Goal: Use online tool/utility: Utilize a website feature to perform a specific function

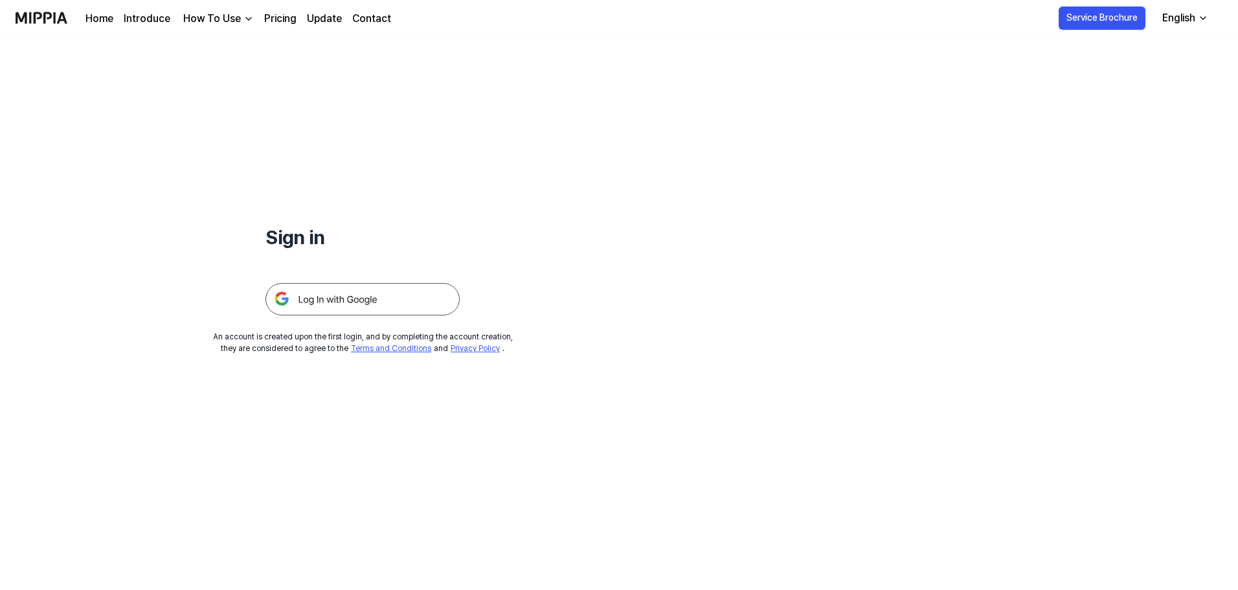
click at [371, 290] on img at bounding box center [363, 299] width 194 height 32
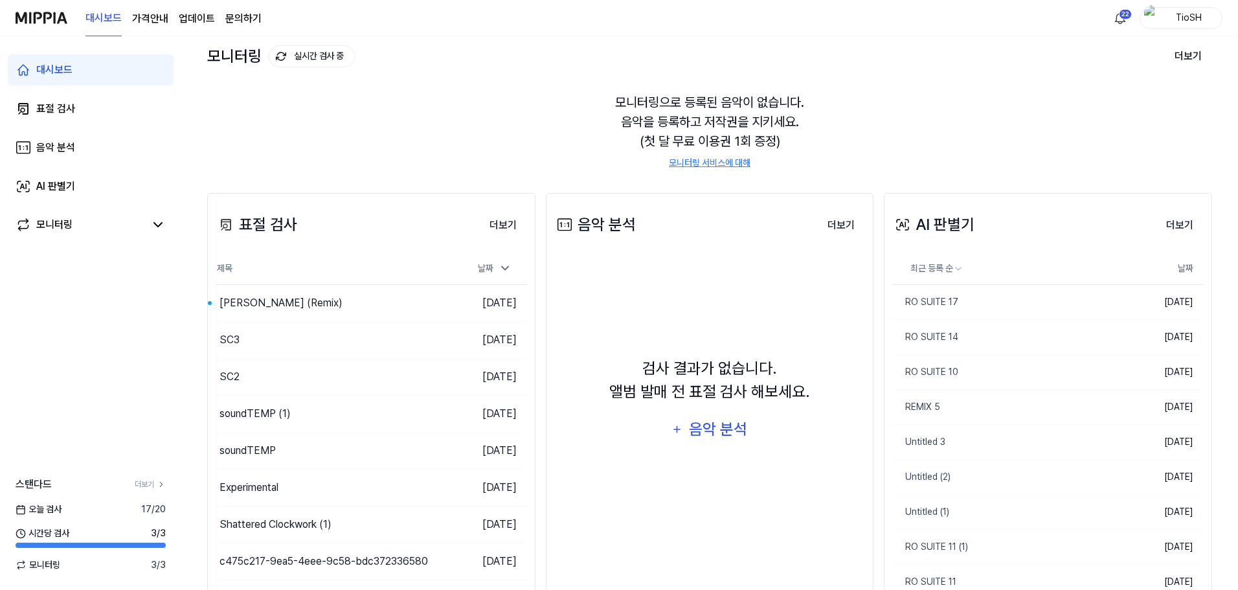
scroll to position [65, 0]
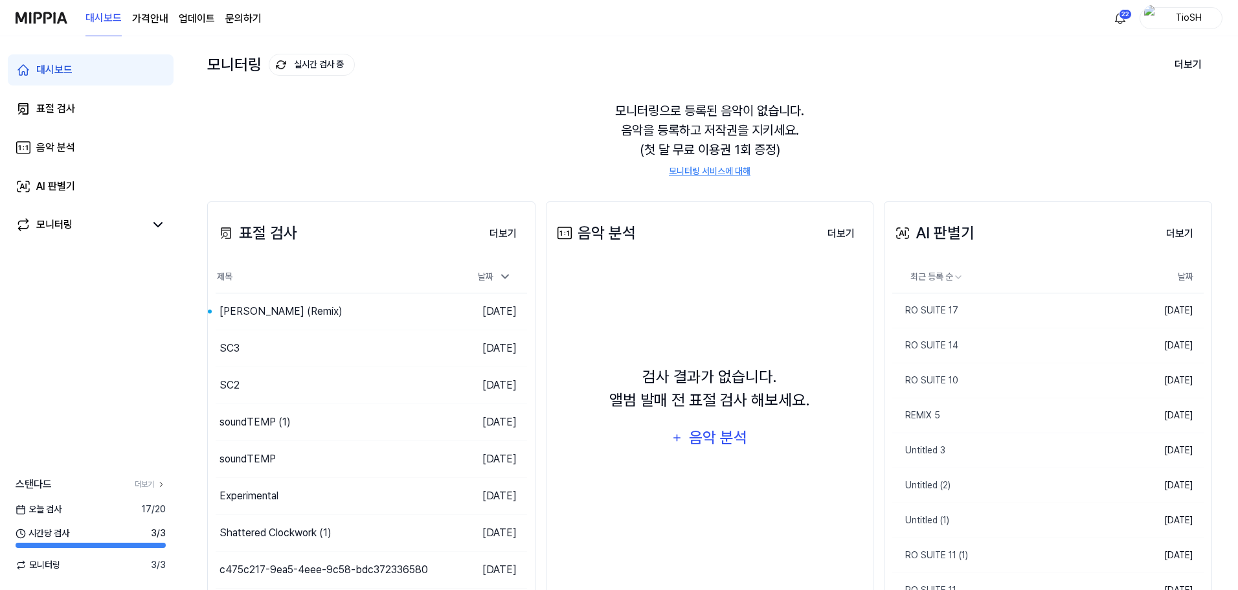
click at [185, 19] on link "업데이트" at bounding box center [197, 19] width 36 height 16
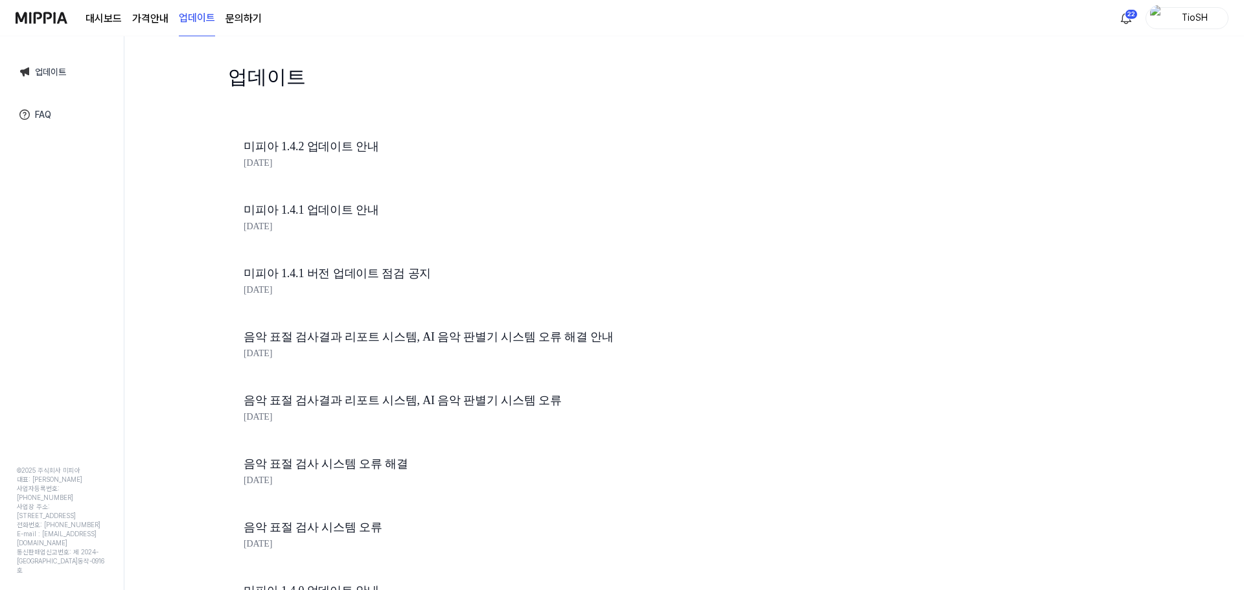
click at [117, 22] on link "대시보드" at bounding box center [104, 19] width 36 height 16
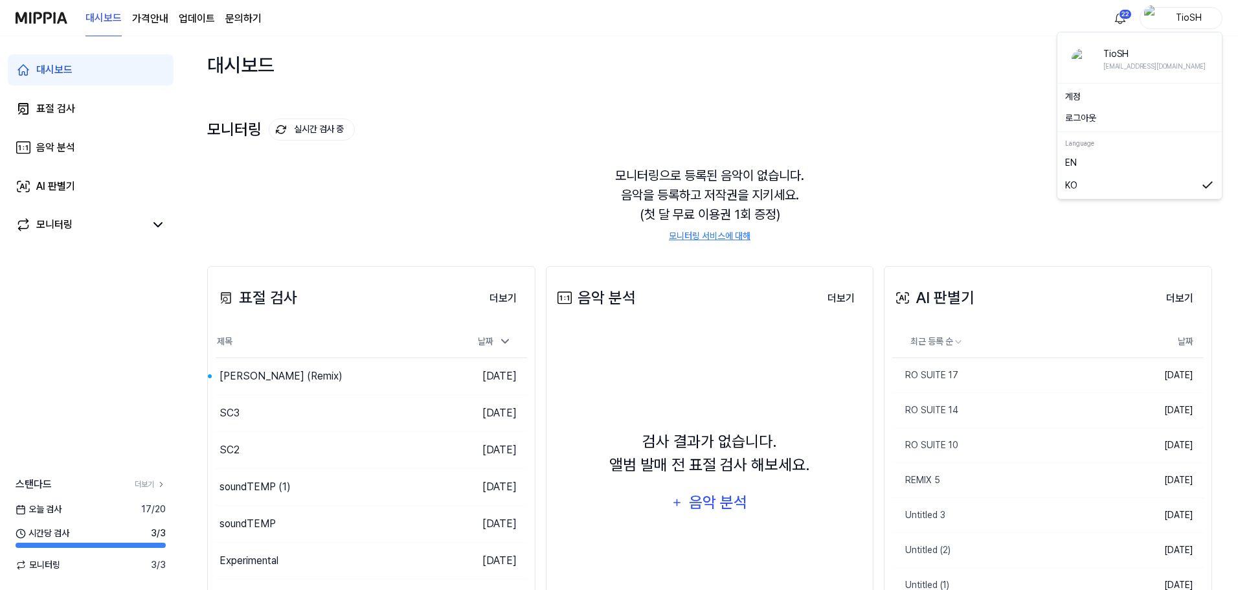
click at [1163, 10] on div "TioSH" at bounding box center [1181, 18] width 83 height 22
click at [1094, 102] on link "계정" at bounding box center [1140, 97] width 149 height 14
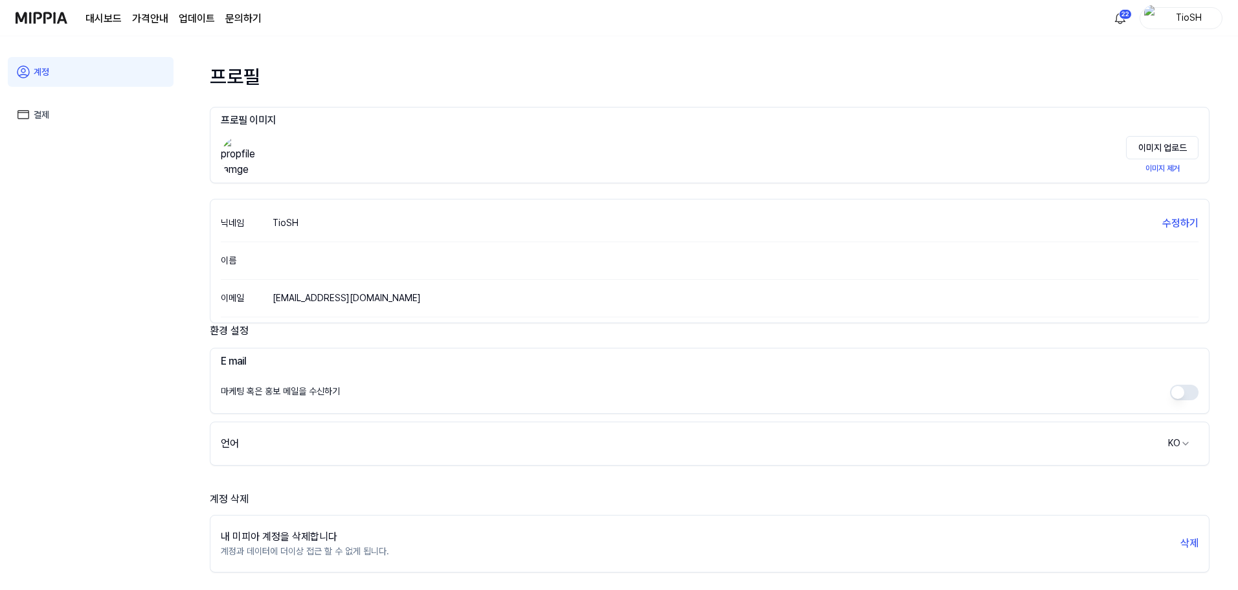
click at [80, 119] on link "결제" at bounding box center [91, 115] width 166 height 30
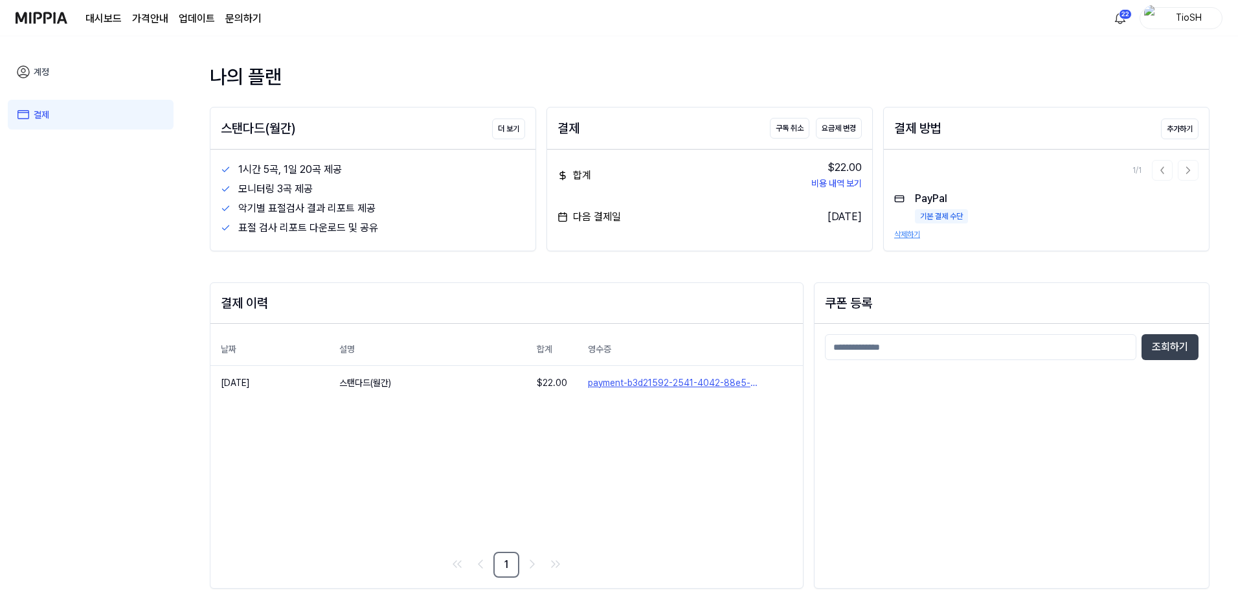
click at [762, 210] on div "다음 결제일 [DATE]" at bounding box center [710, 217] width 304 height 16
click at [791, 128] on button "구독 취소" at bounding box center [790, 128] width 40 height 21
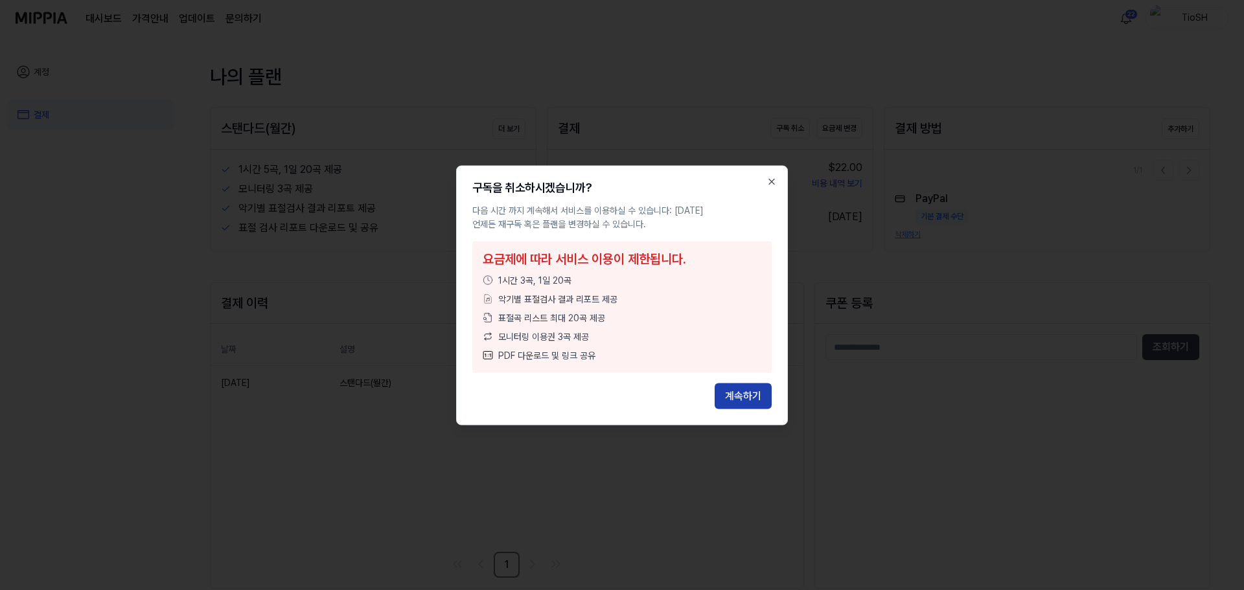
click at [765, 396] on button "계속하기" at bounding box center [742, 396] width 57 height 26
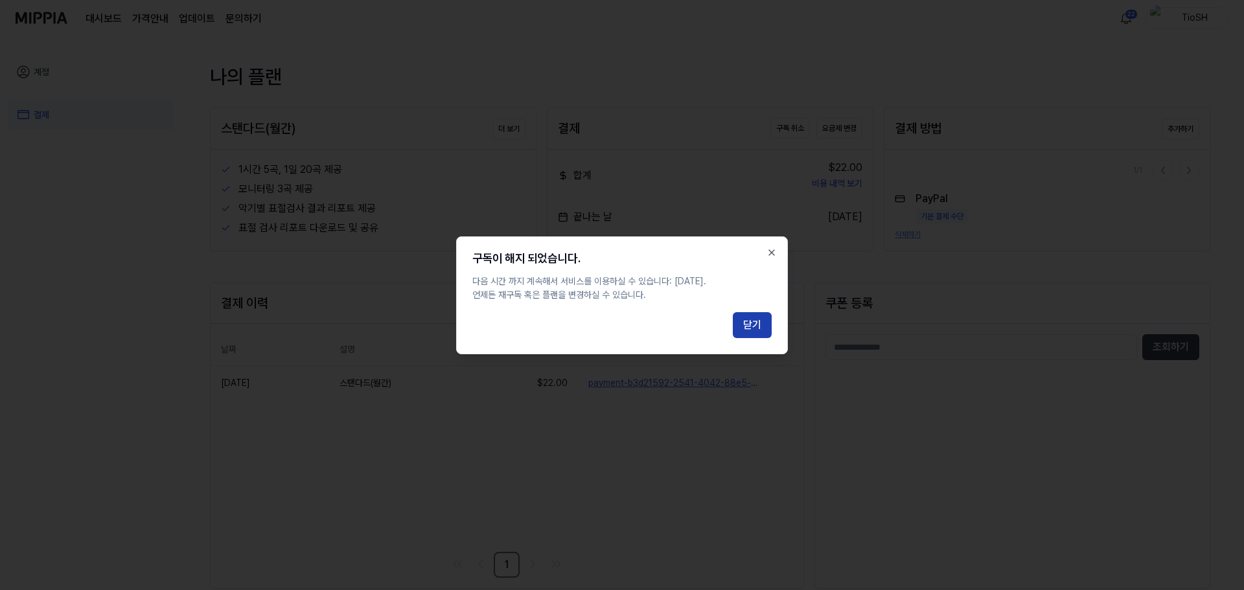
click at [758, 313] on button "닫기" at bounding box center [752, 325] width 39 height 26
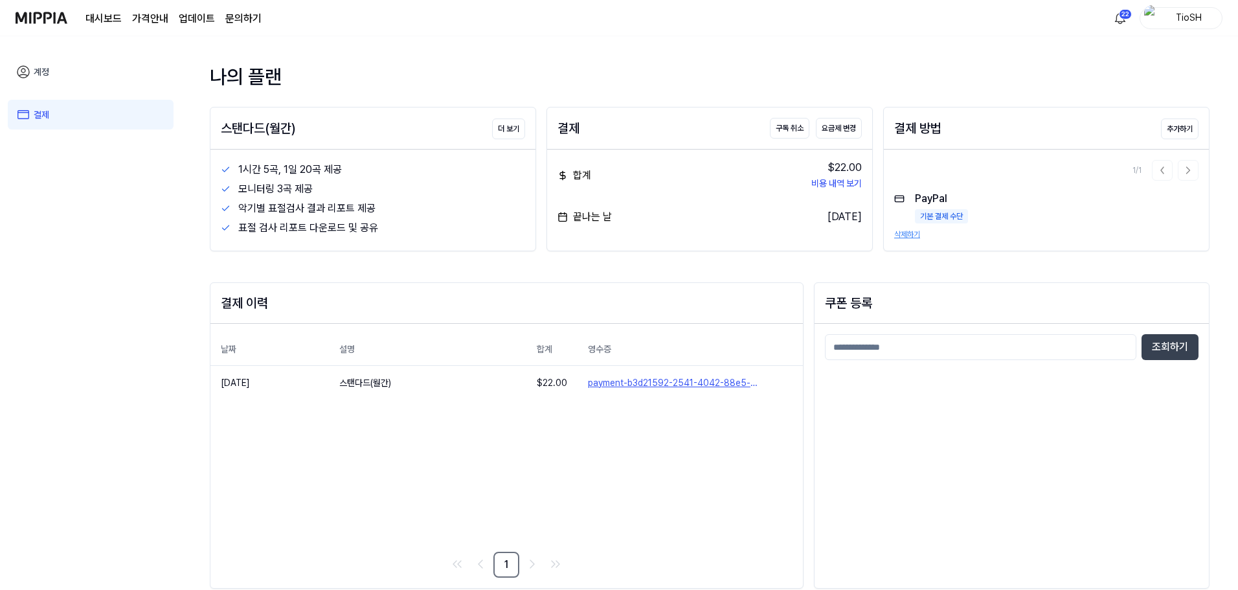
click at [666, 61] on div "나의 플랜 스탠다드(월간) 더 보기 1시간 5곡, 1일 20곡 제공 모니터링 3곡 제공 악기별 표절검사 결과 리포트 제공 표절 검사 리포트 다…" at bounding box center [709, 313] width 1031 height 554
click at [86, 79] on link "계정" at bounding box center [91, 72] width 166 height 30
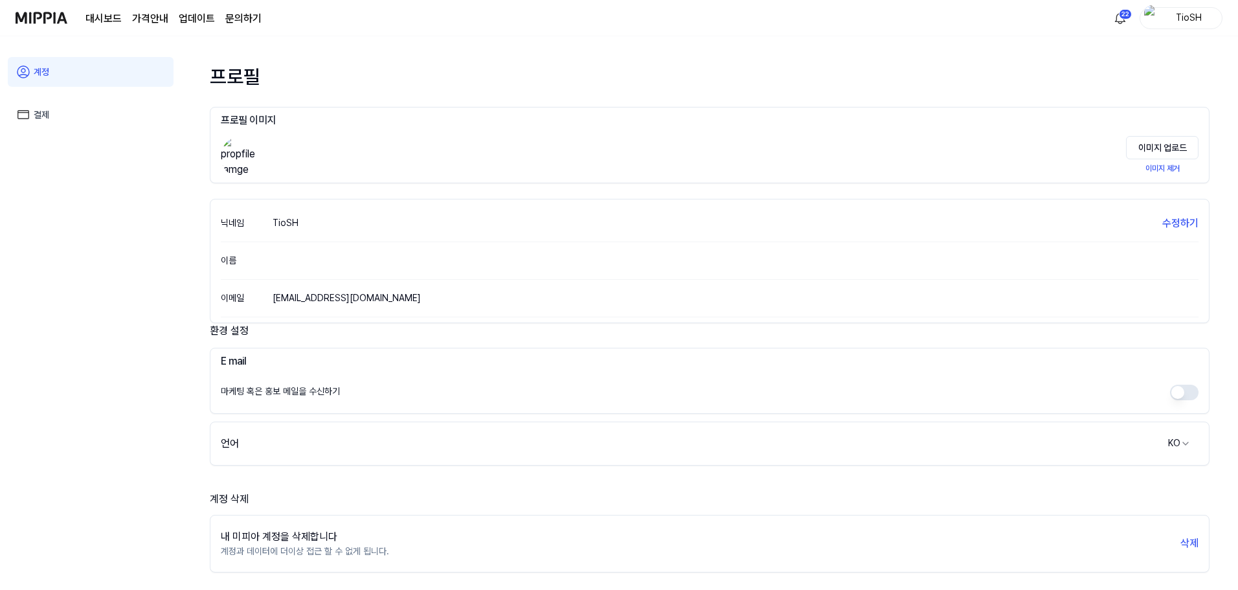
click at [51, 12] on img at bounding box center [42, 18] width 52 height 36
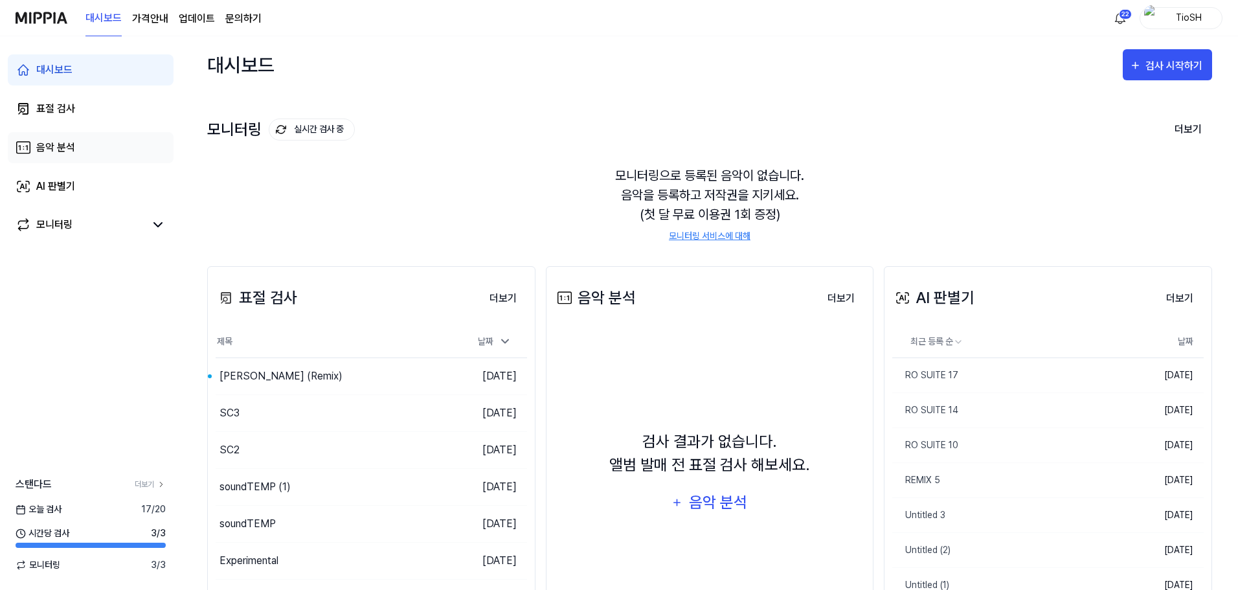
click at [58, 143] on div "음악 분석" at bounding box center [55, 148] width 39 height 16
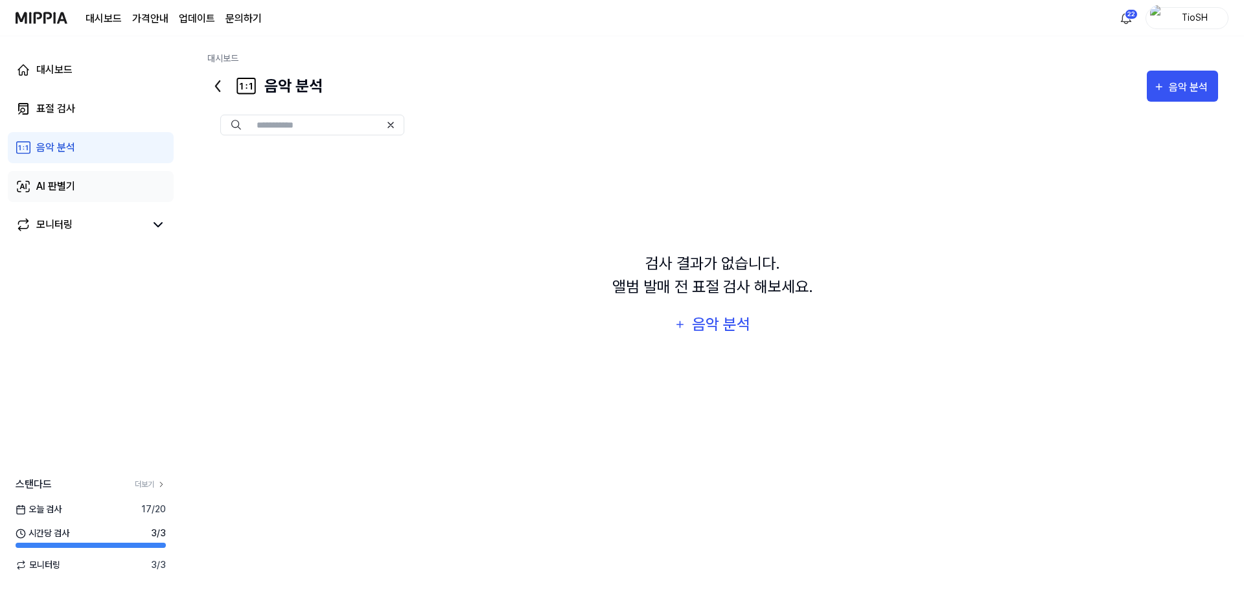
click at [79, 195] on link "AI 판별기" at bounding box center [91, 186] width 166 height 31
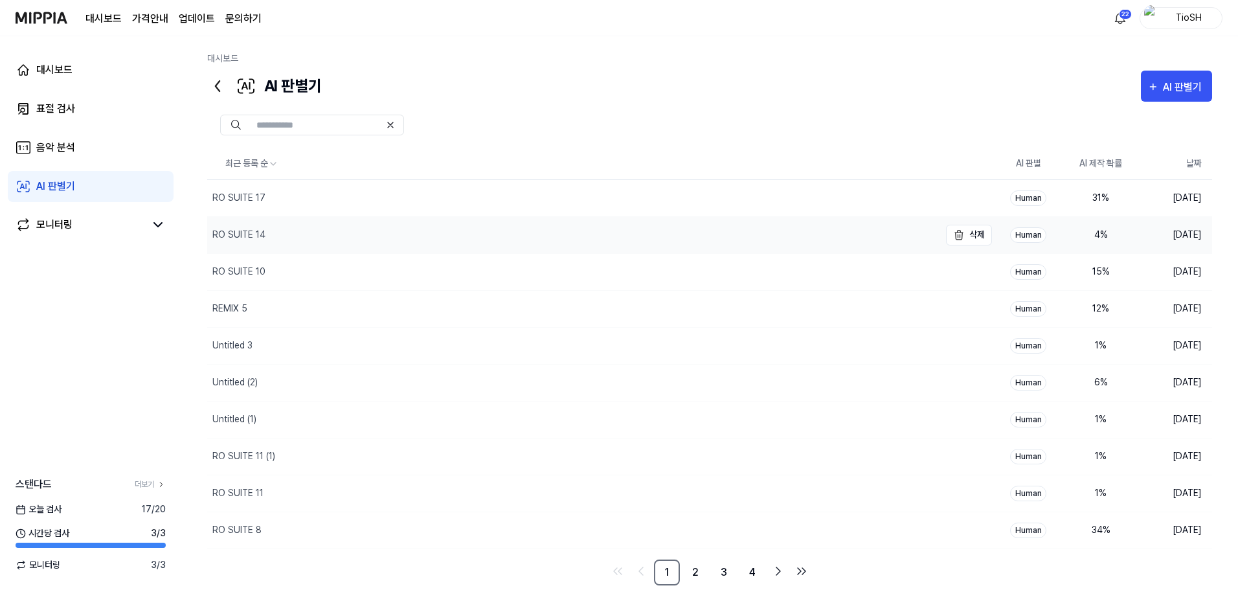
click at [445, 238] on div "RO SUITE 14" at bounding box center [573, 235] width 733 height 36
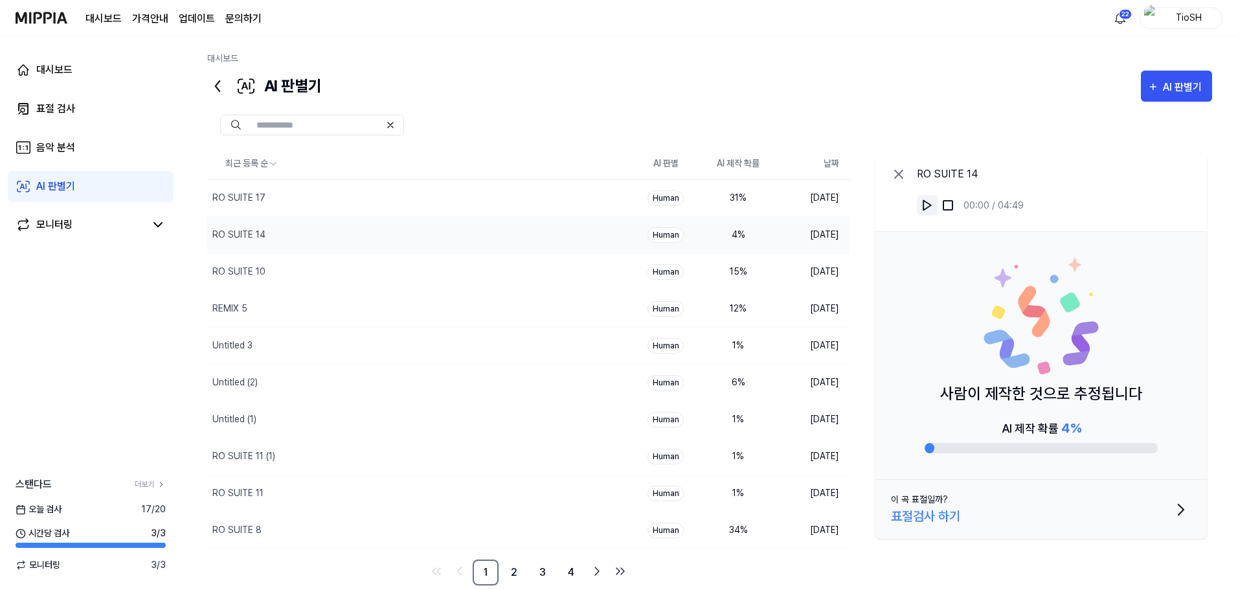
click at [921, 206] on img at bounding box center [927, 205] width 13 height 13
click at [911, 277] on div "사람이 제작한 것으로 추정됩니다 AI 제작 확률 4 %" at bounding box center [1042, 356] width 332 height 248
click at [926, 214] on button at bounding box center [927, 205] width 21 height 21
click at [410, 349] on div "Untitled 3" at bounding box center [393, 346] width 372 height 36
click at [935, 212] on button at bounding box center [927, 205] width 21 height 21
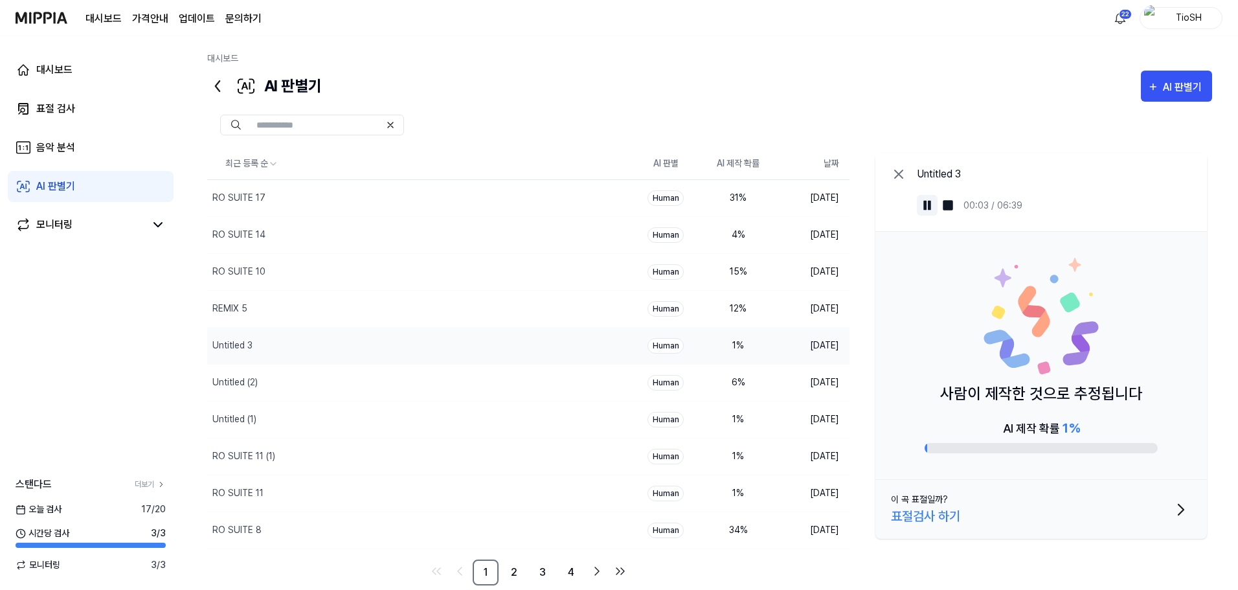
click at [930, 209] on img at bounding box center [927, 205] width 13 height 13
click at [1172, 87] on div "AI 판별기" at bounding box center [1184, 87] width 43 height 17
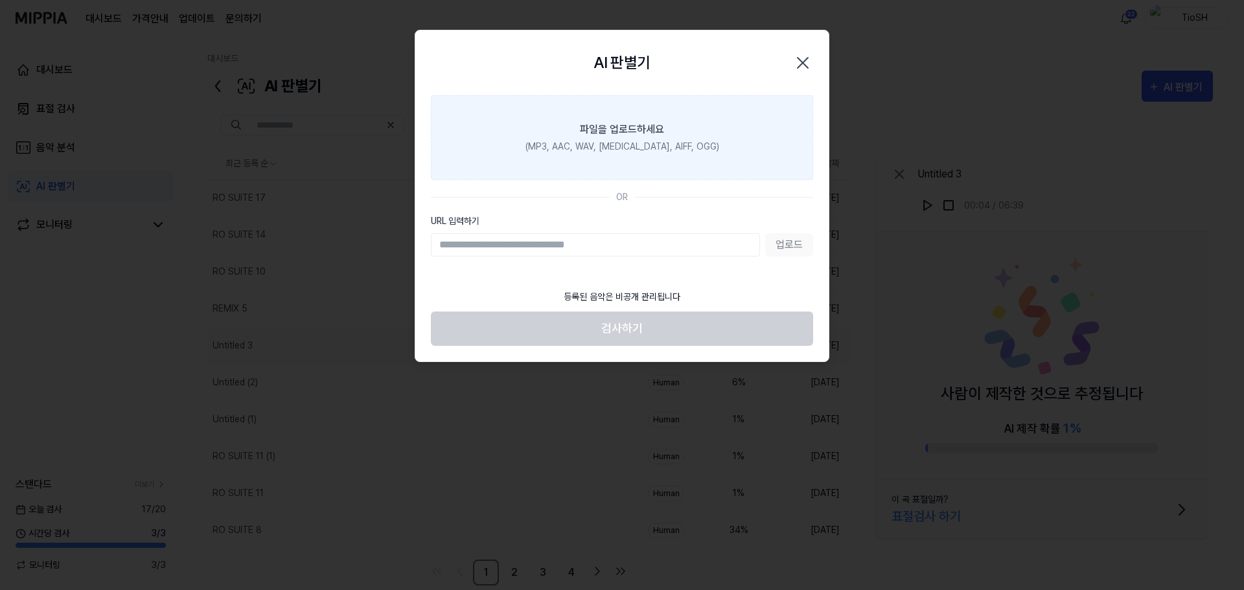
click at [655, 155] on label "파일을 업로드하세요 (MP3, AAC, WAV, [MEDICAL_DATA], AIFF, OGG)" at bounding box center [622, 137] width 382 height 85
click at [0, 0] on input "파일을 업로드하세요 (MP3, AAC, WAV, [MEDICAL_DATA], AIFF, OGG)" at bounding box center [0, 0] width 0 height 0
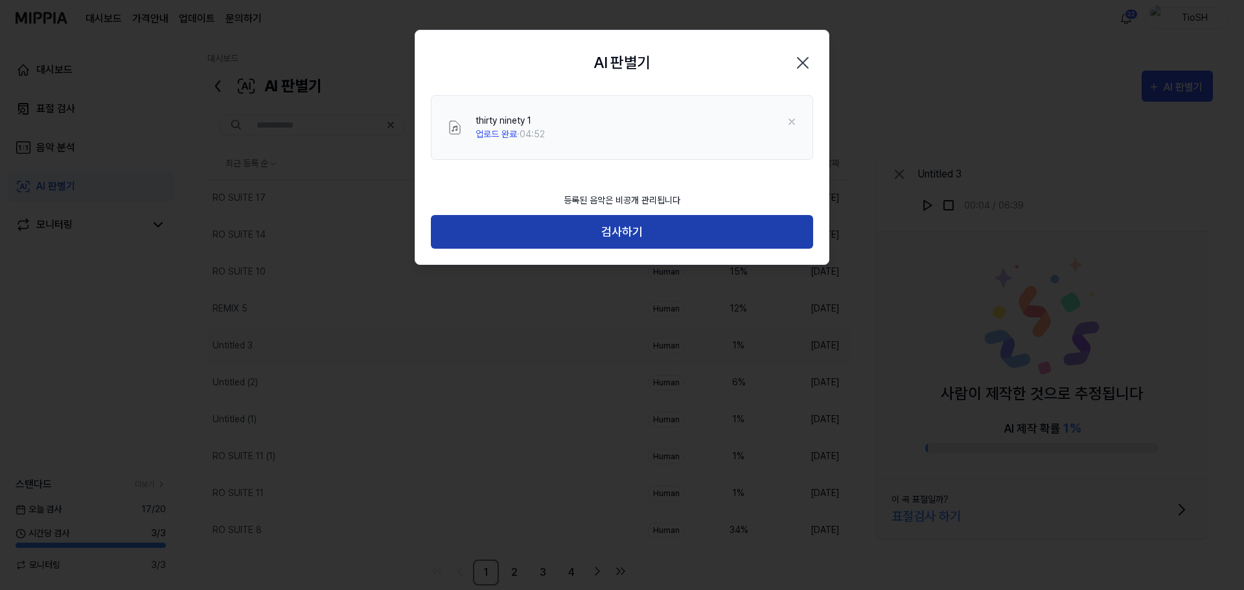
click at [668, 229] on button "검사하기" at bounding box center [622, 232] width 382 height 34
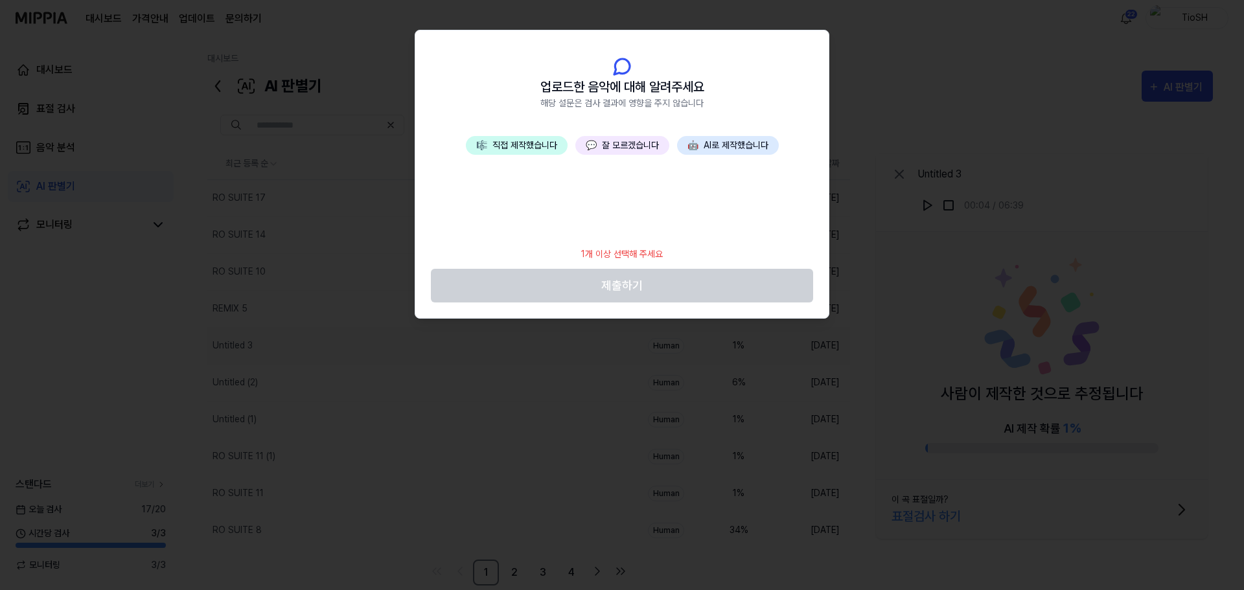
click at [712, 144] on button "🤖 AI로 제작했습니다" at bounding box center [728, 145] width 102 height 19
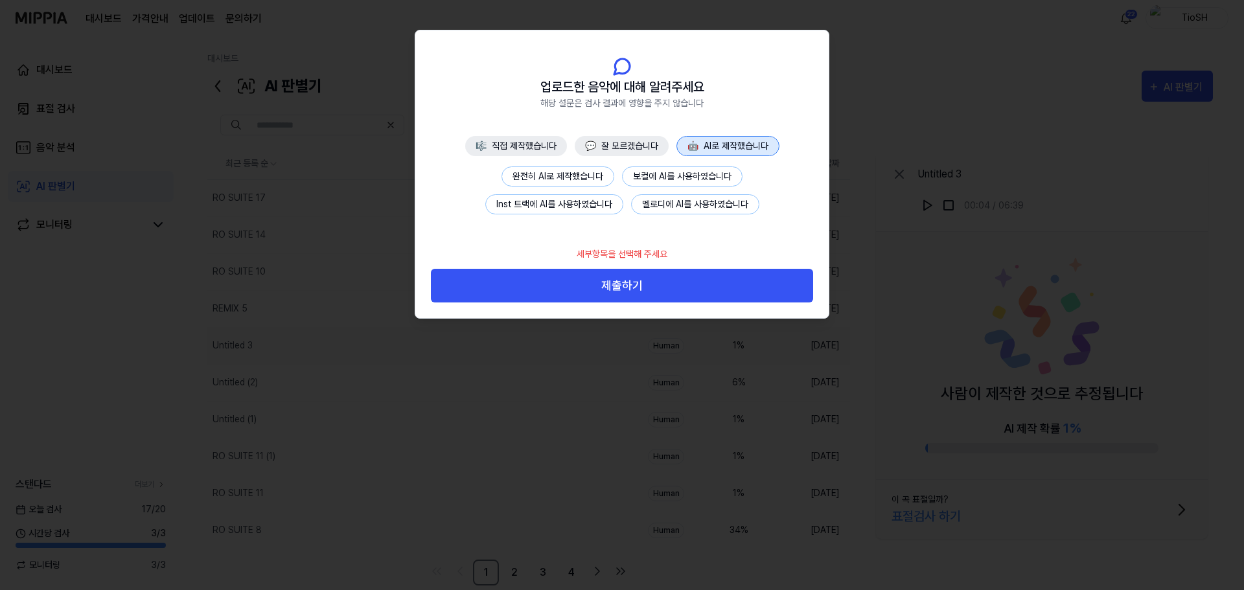
click at [539, 181] on button "완전히 AI로 제작했습니다" at bounding box center [557, 176] width 113 height 20
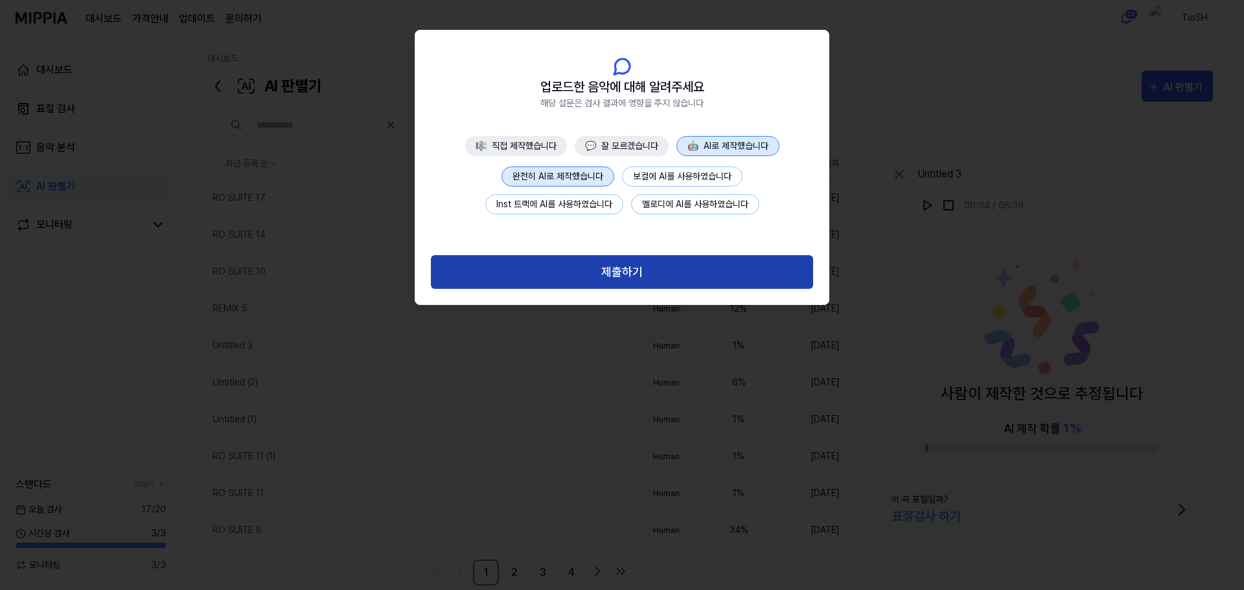
click at [600, 275] on button "제출하기" at bounding box center [622, 272] width 382 height 34
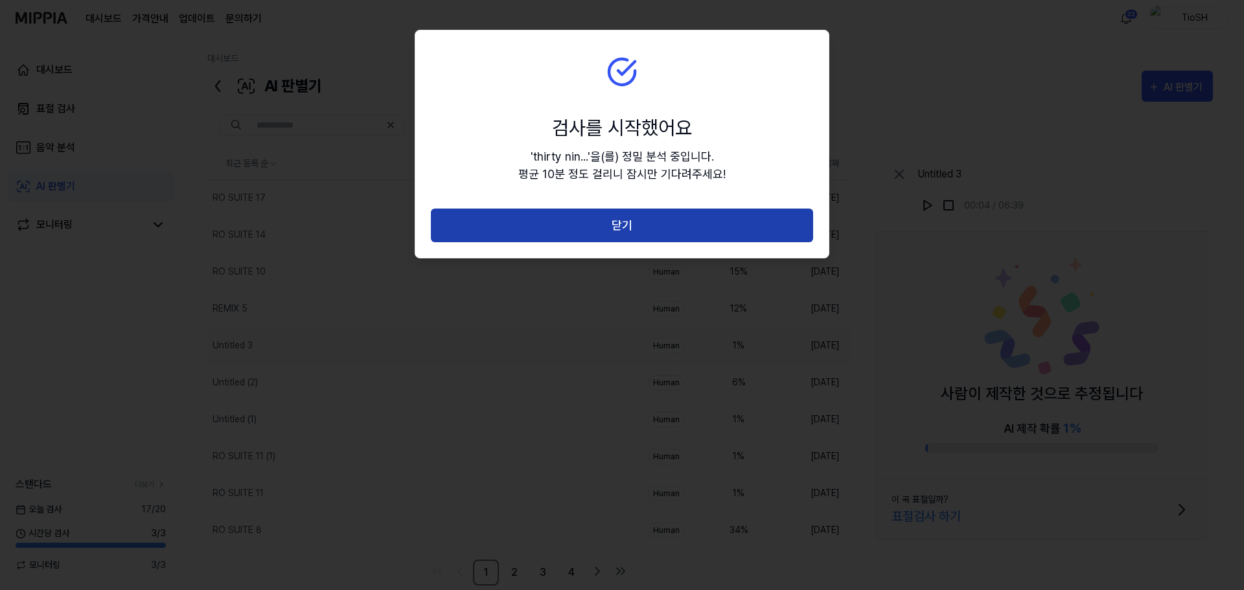
click at [639, 220] on button "닫기" at bounding box center [622, 226] width 382 height 34
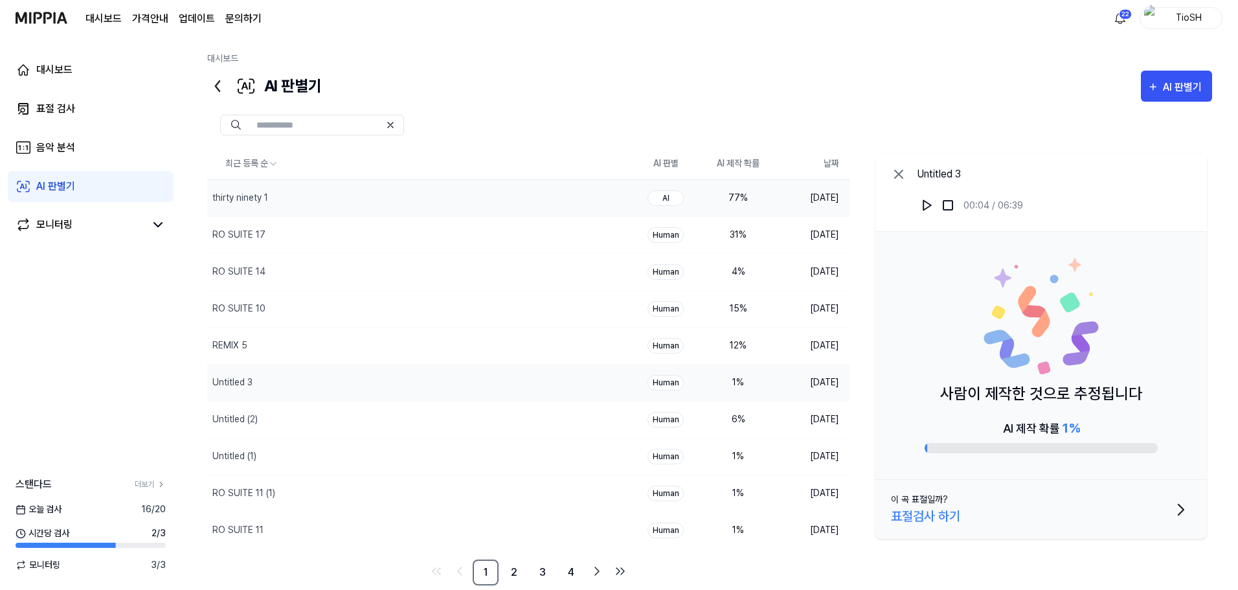
click at [731, 195] on div "77 %" at bounding box center [739, 198] width 52 height 14
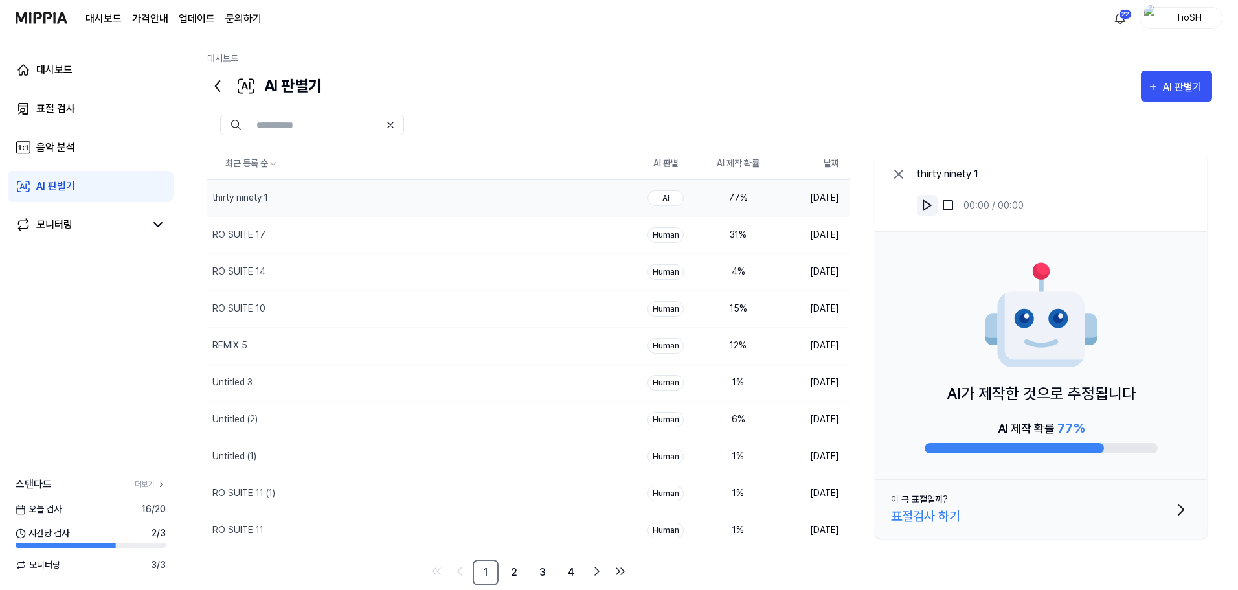
click at [929, 203] on img at bounding box center [927, 205] width 13 height 13
click at [924, 204] on img at bounding box center [927, 205] width 13 height 13
